Goal: Transaction & Acquisition: Purchase product/service

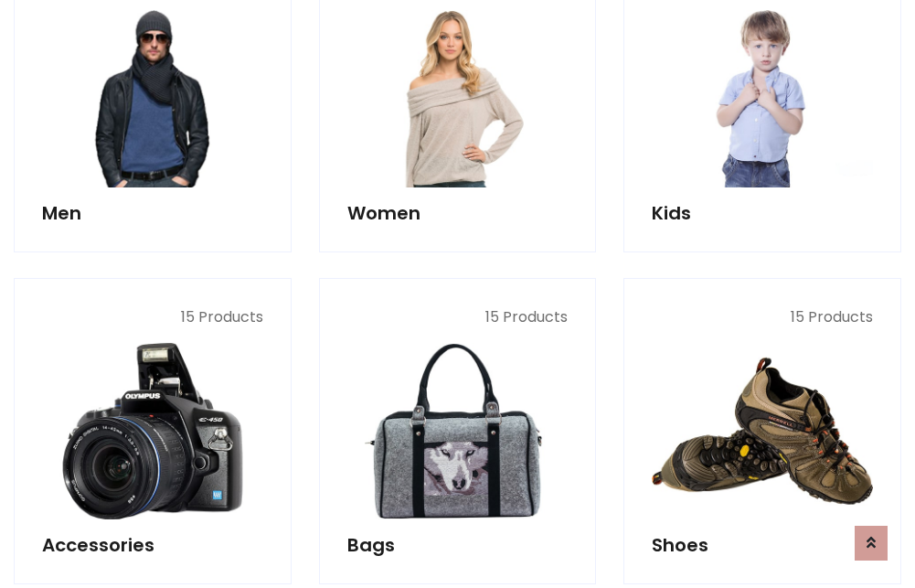
scroll to position [1326, 0]
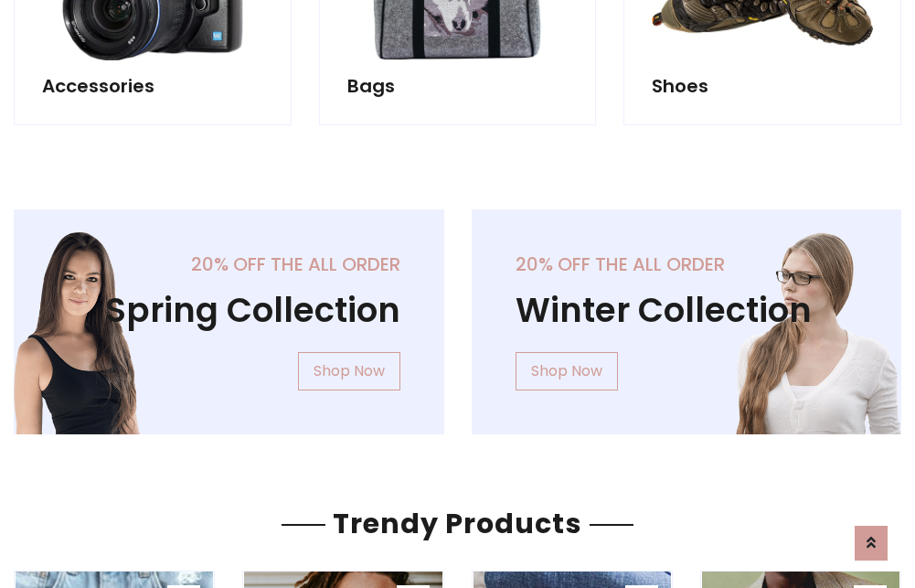
click at [458, 314] on div "20% off the all order Winter Collection Shop Now" at bounding box center [687, 336] width 458 height 254
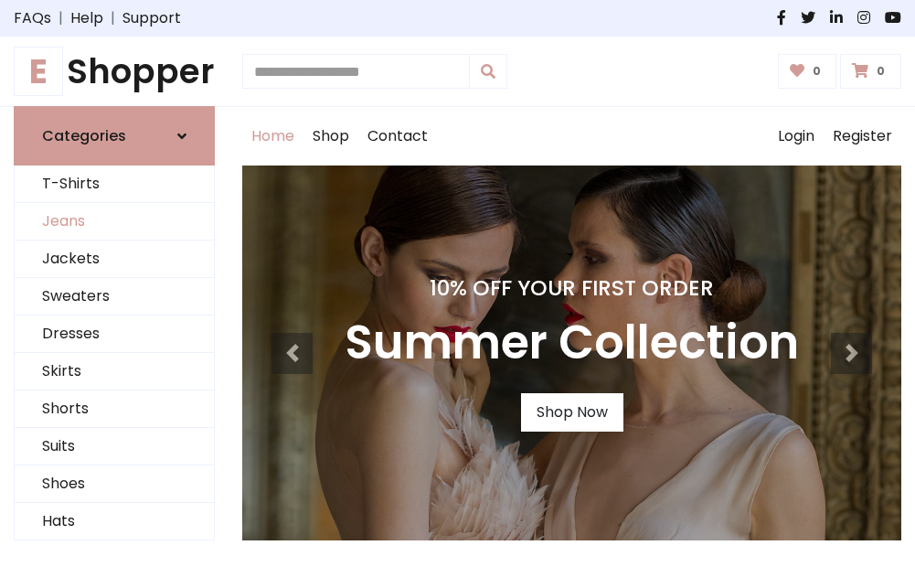
click at [114, 222] on link "Jeans" at bounding box center [114, 221] width 199 height 37
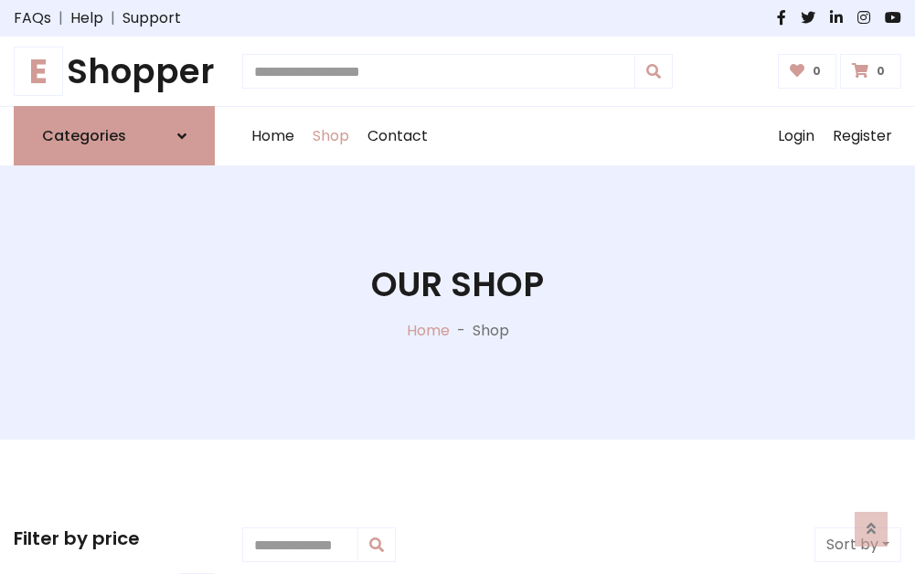
scroll to position [577, 0]
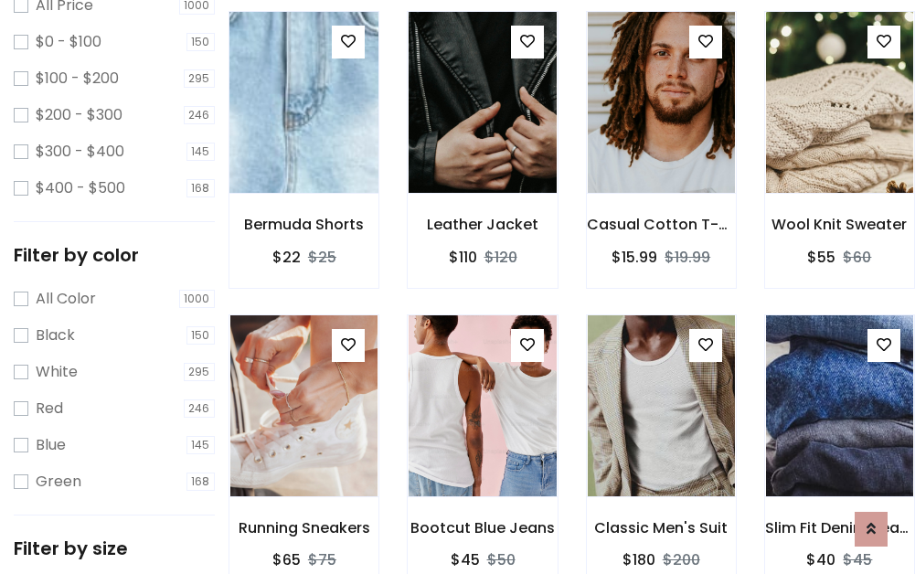
click at [303, 143] on img at bounding box center [304, 102] width 176 height 439
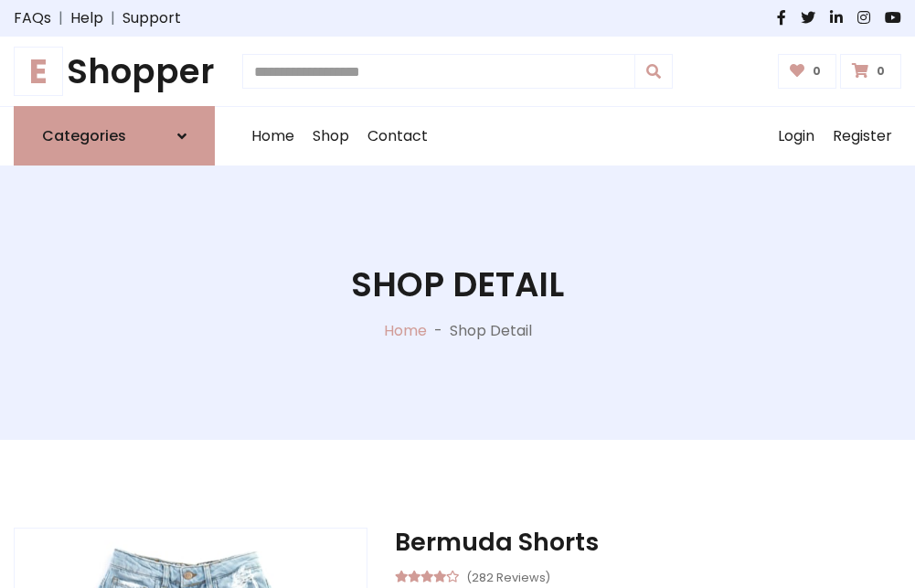
scroll to position [197, 0]
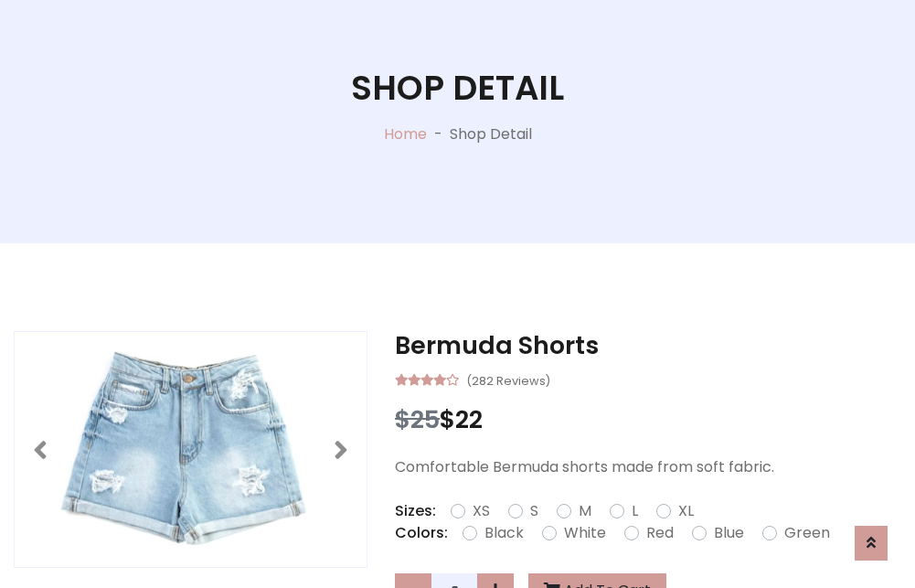
click at [657, 533] on label "Red" at bounding box center [659, 533] width 27 height 22
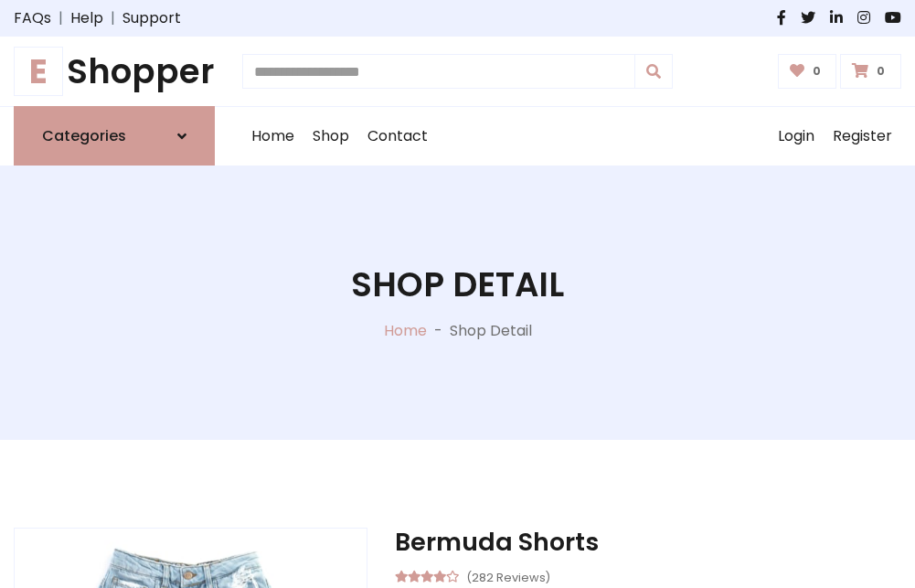
scroll to position [197, 0]
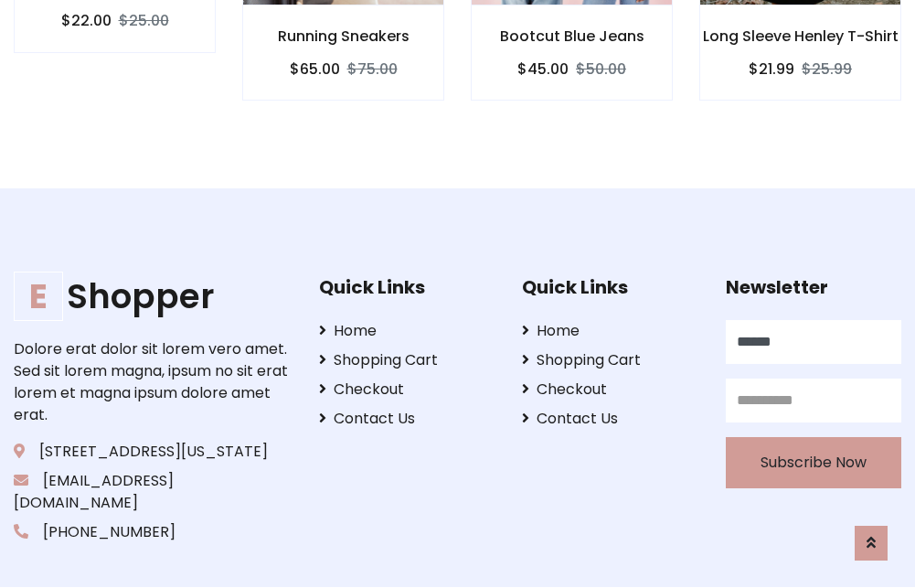
scroll to position [1805, 0]
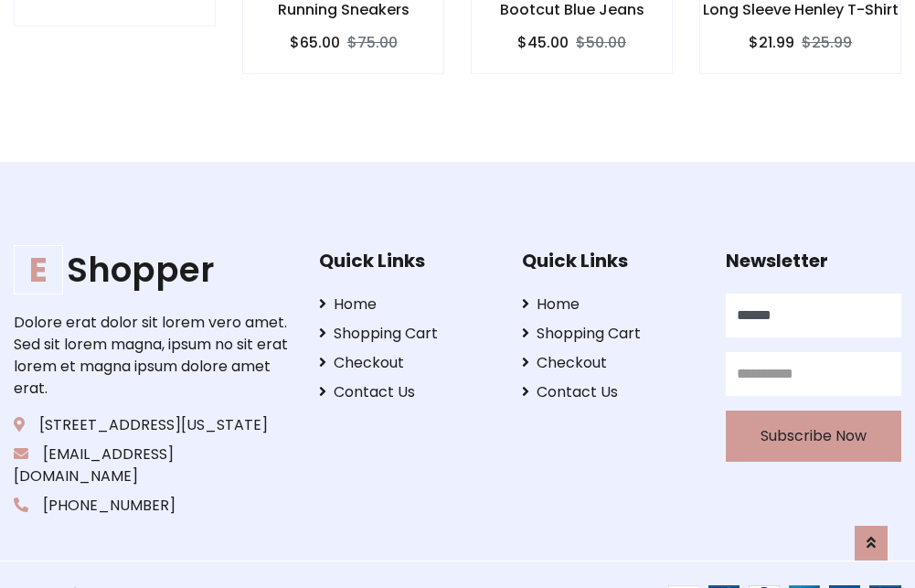
type input "******"
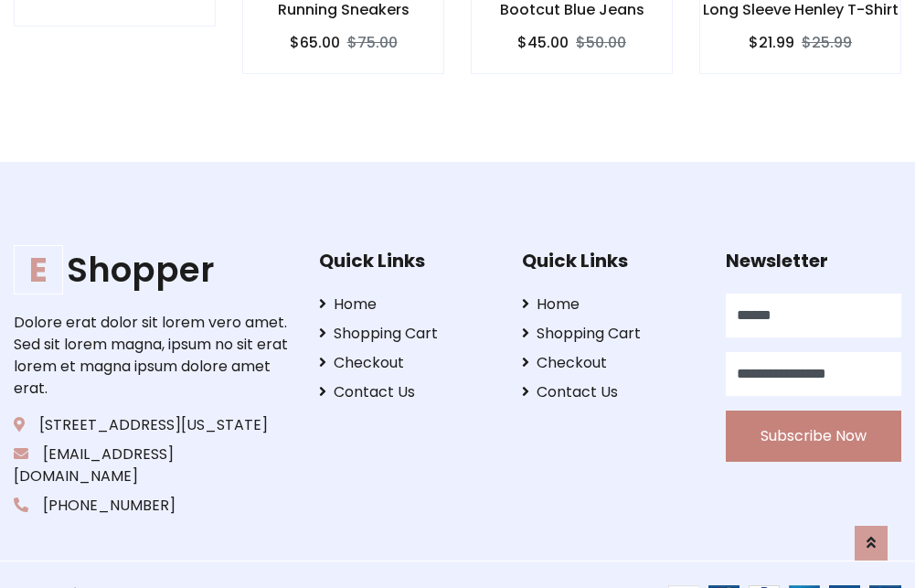
type input "**********"
click at [813, 414] on button "Subscribe Now" at bounding box center [813, 435] width 175 height 51
